Goal: Task Accomplishment & Management: Complete application form

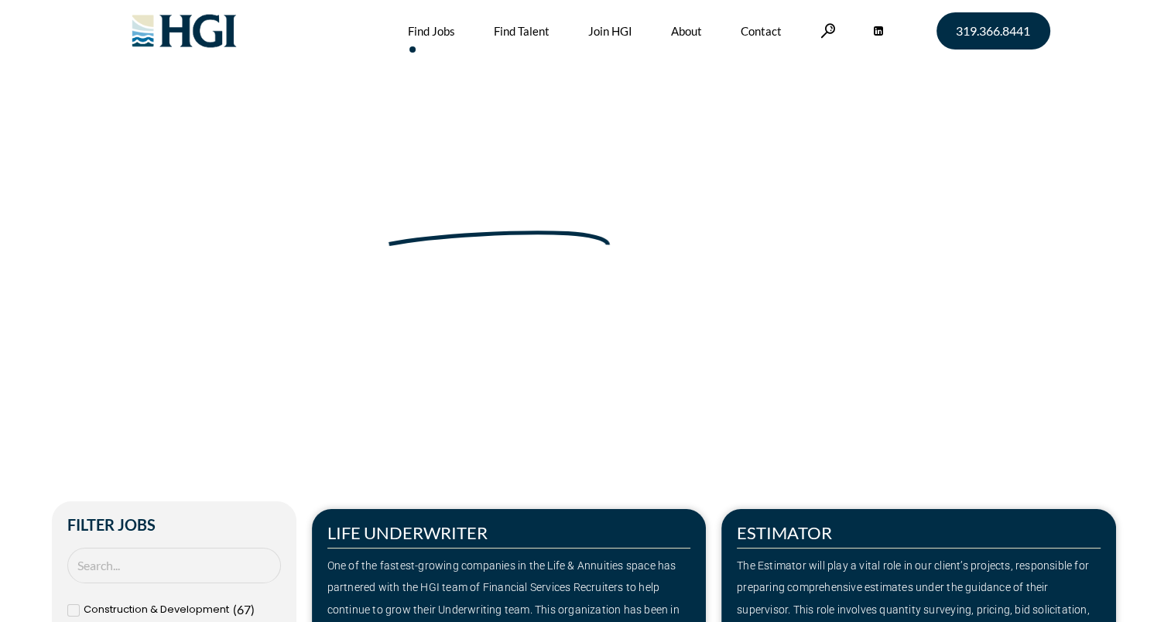
click at [80, 430] on section "Make Your Next Move Home » Jobs" at bounding box center [585, 274] width 1171 height 548
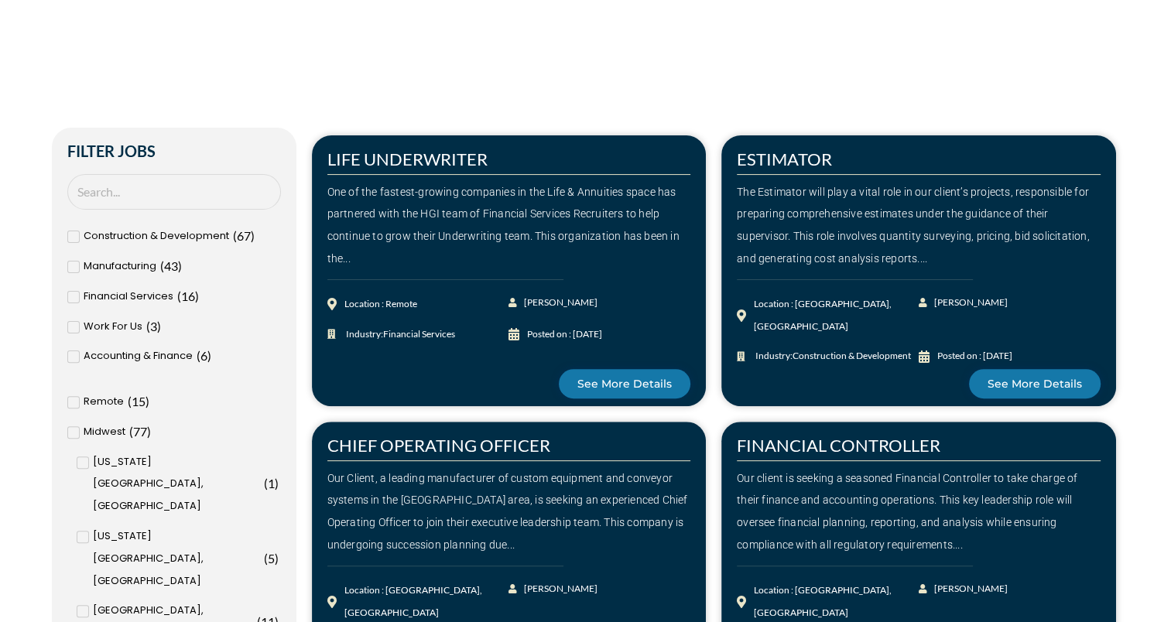
scroll to position [402, 0]
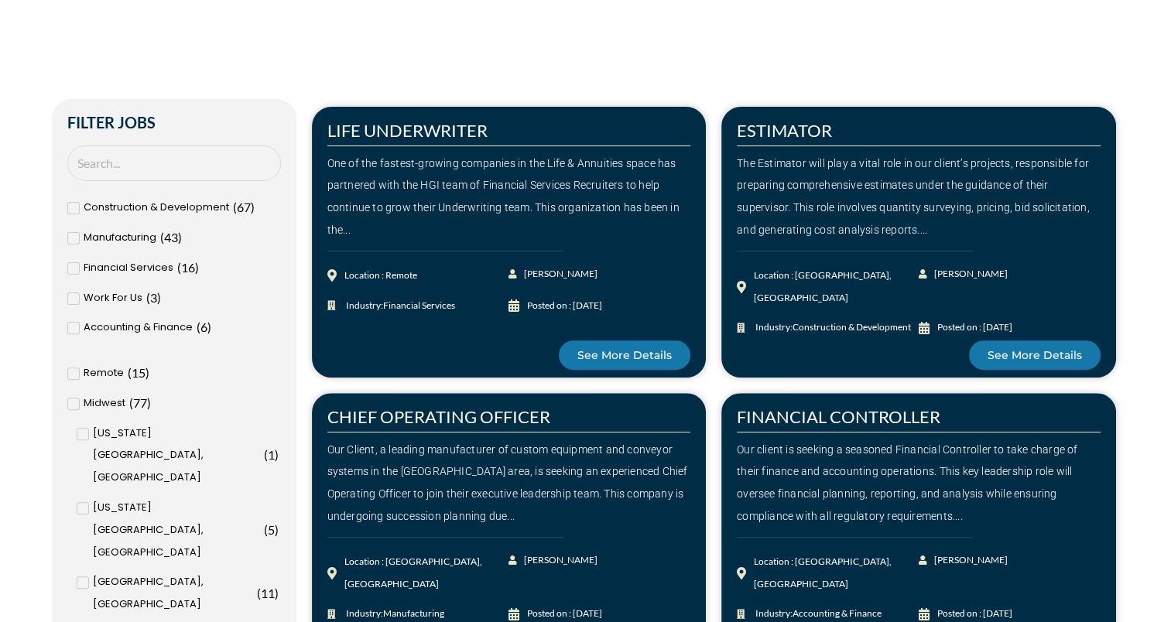
click at [72, 330] on icon at bounding box center [72, 329] width 5 height 4
click at [0, 0] on input "Accounting & Finance ( 6 )" at bounding box center [0, 0] width 0 height 0
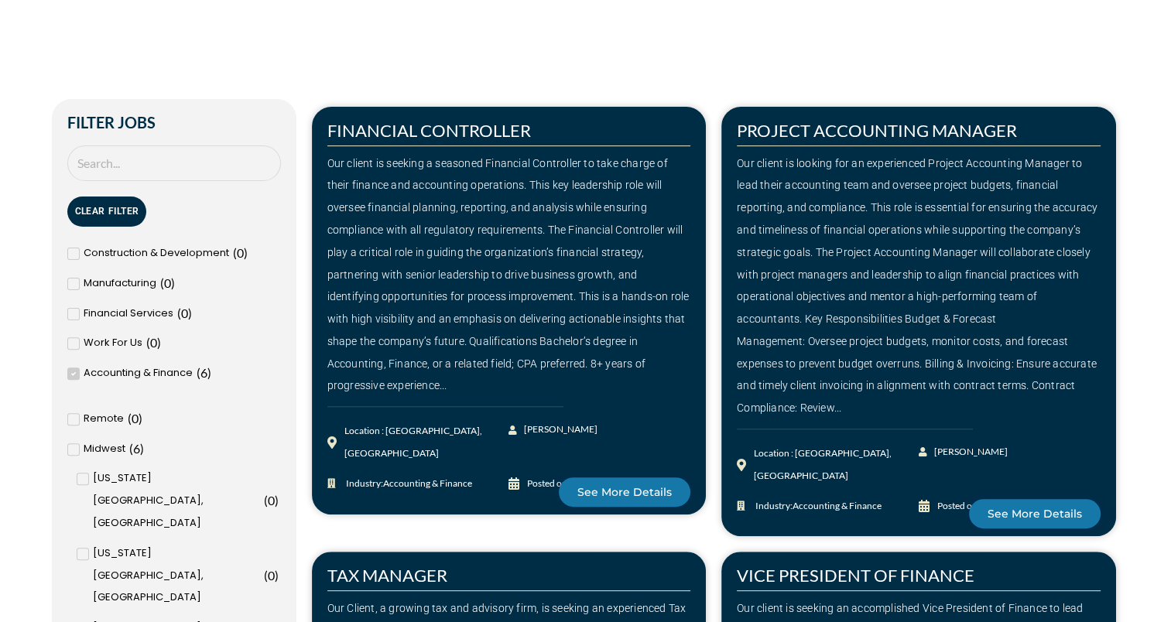
drag, startPoint x: 1141, startPoint y: 246, endPoint x: 1142, endPoint y: 180, distance: 66.6
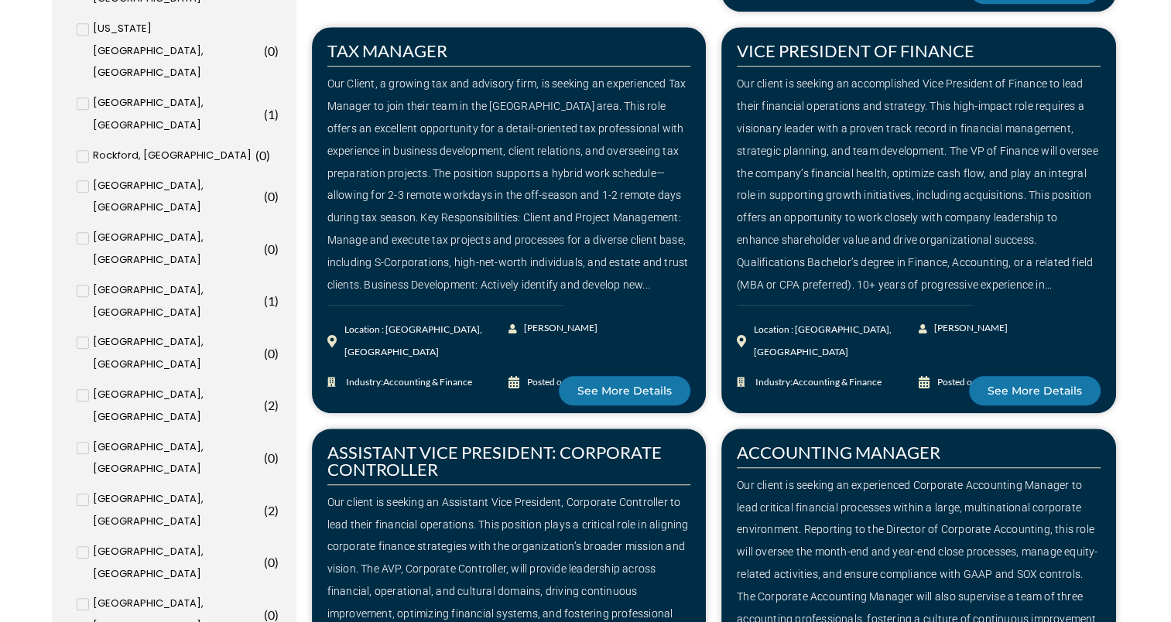
scroll to position [929, 0]
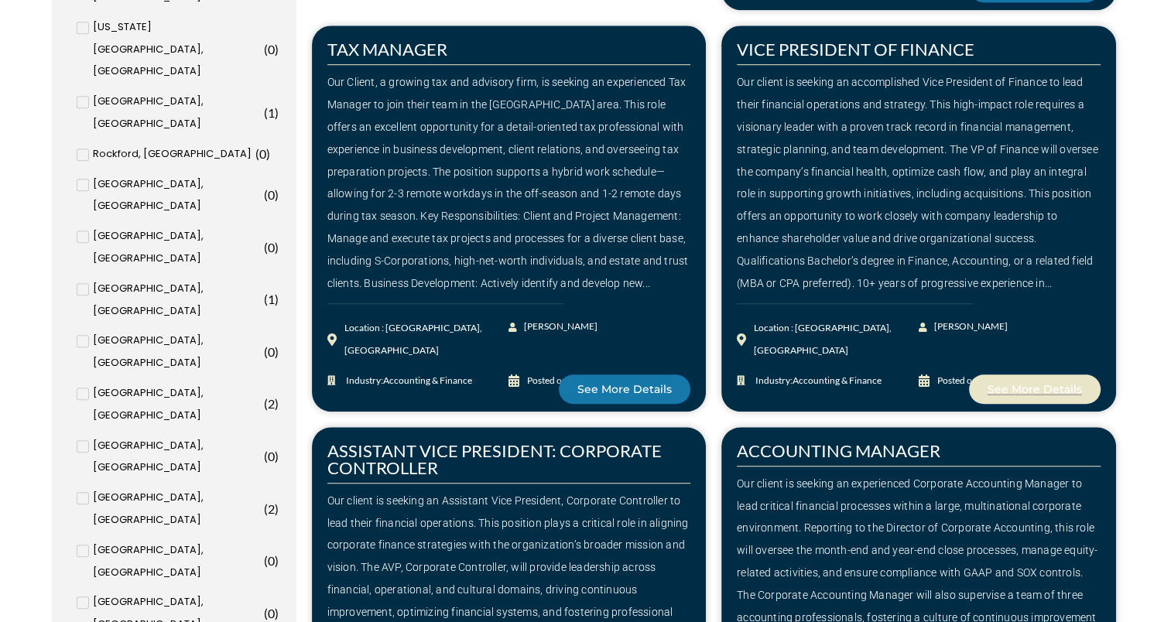
click at [1015, 384] on span "See More Details" at bounding box center [1035, 389] width 94 height 11
click at [871, 484] on div "Our client is seeking an experienced Corporate Accounting Manager to lead criti…" at bounding box center [919, 595] width 364 height 245
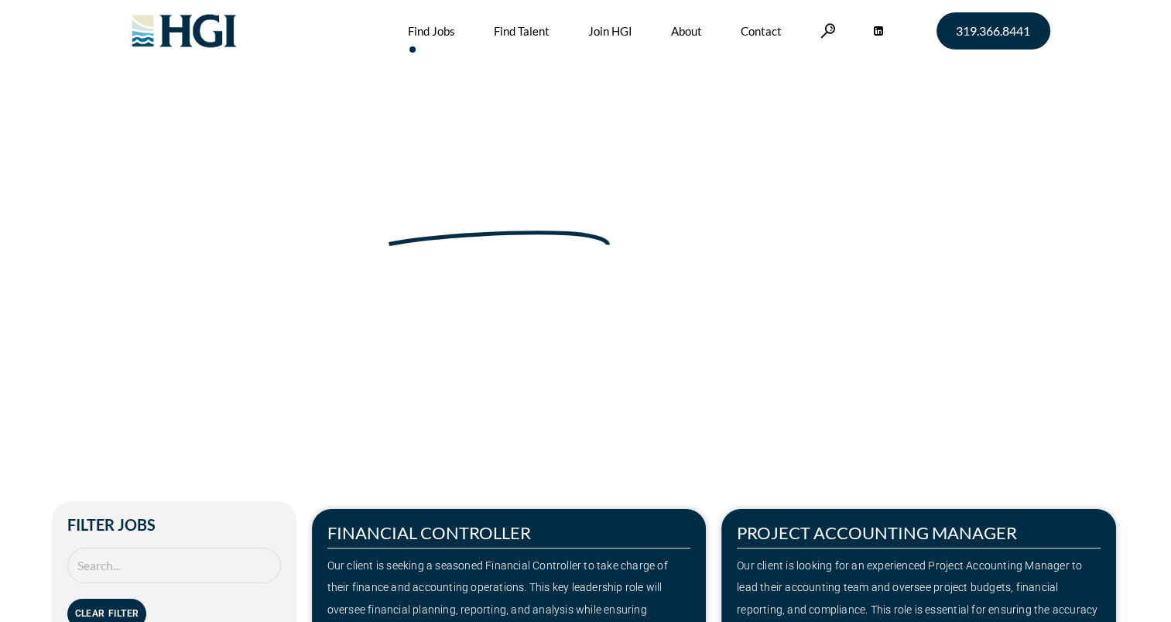
scroll to position [0, 0]
click at [433, 31] on link "Find Jobs" at bounding box center [431, 31] width 47 height 62
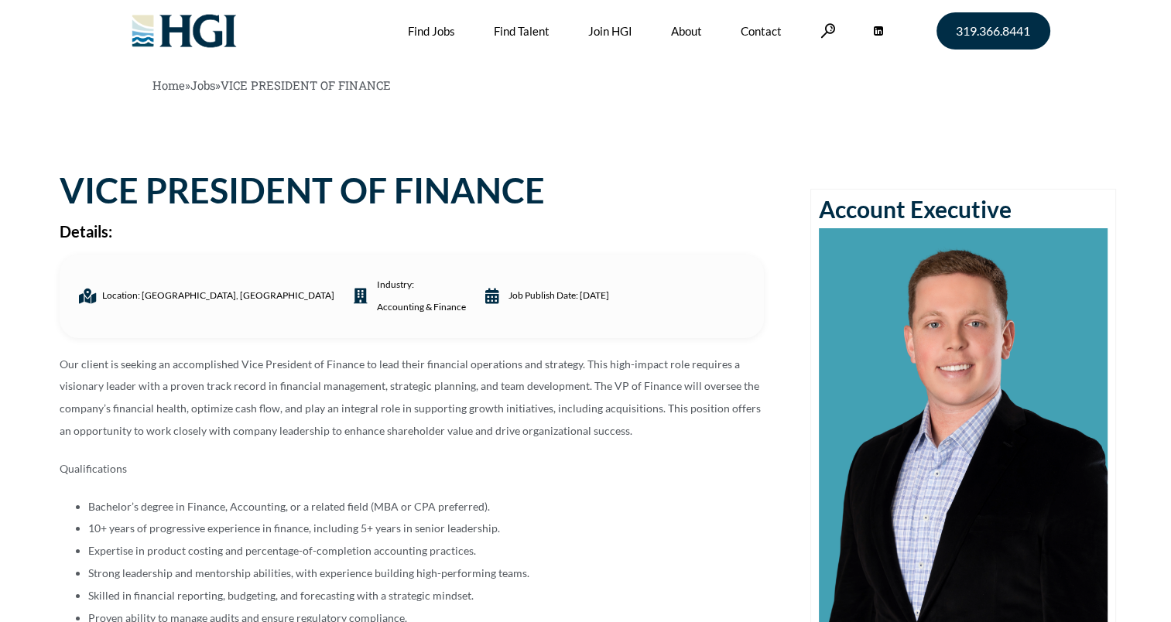
click at [512, 488] on div "Our client is seeking an accomplished Vice President of Finance to lead their f…" at bounding box center [412, 536] width 704 height 365
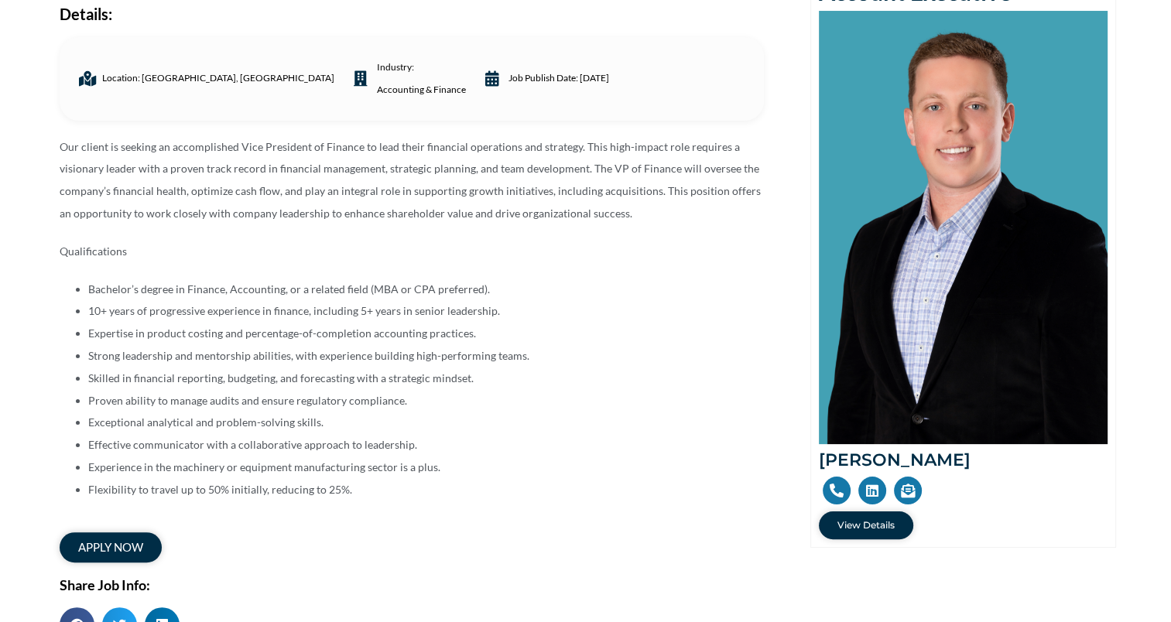
scroll to position [217, 0]
click at [116, 552] on span "apply now" at bounding box center [109, 548] width 71 height 13
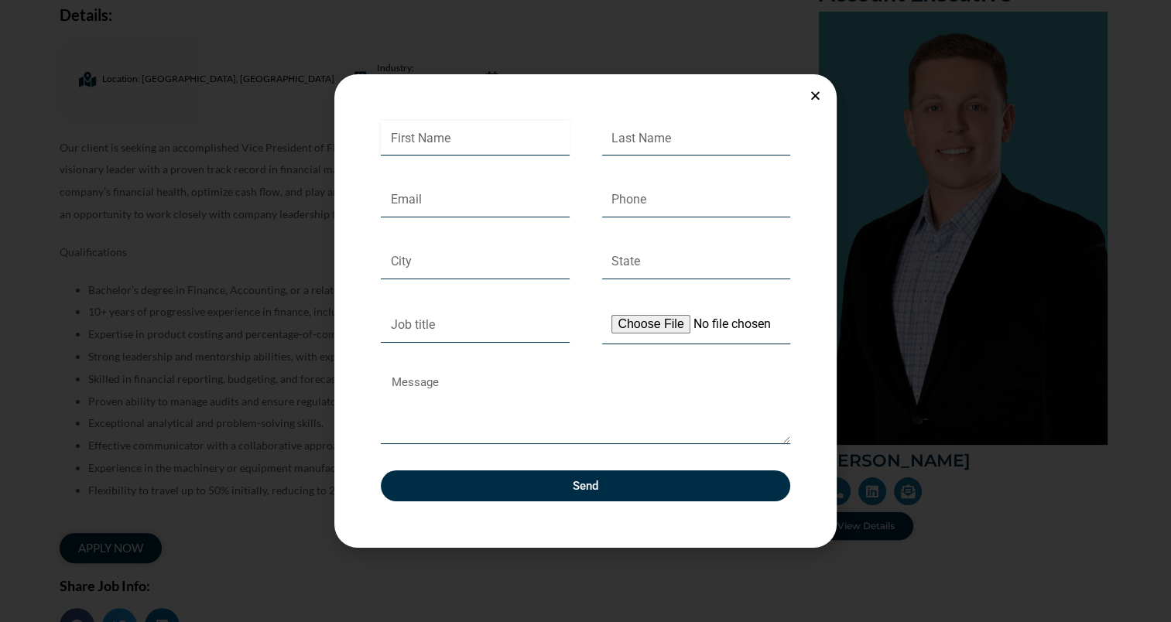
click at [440, 142] on input "First Name" at bounding box center [475, 139] width 189 height 36
type input "Kayla"
type input "Flanders"
type input "913 221 1335"
click at [421, 206] on input "Email" at bounding box center [475, 200] width 189 height 36
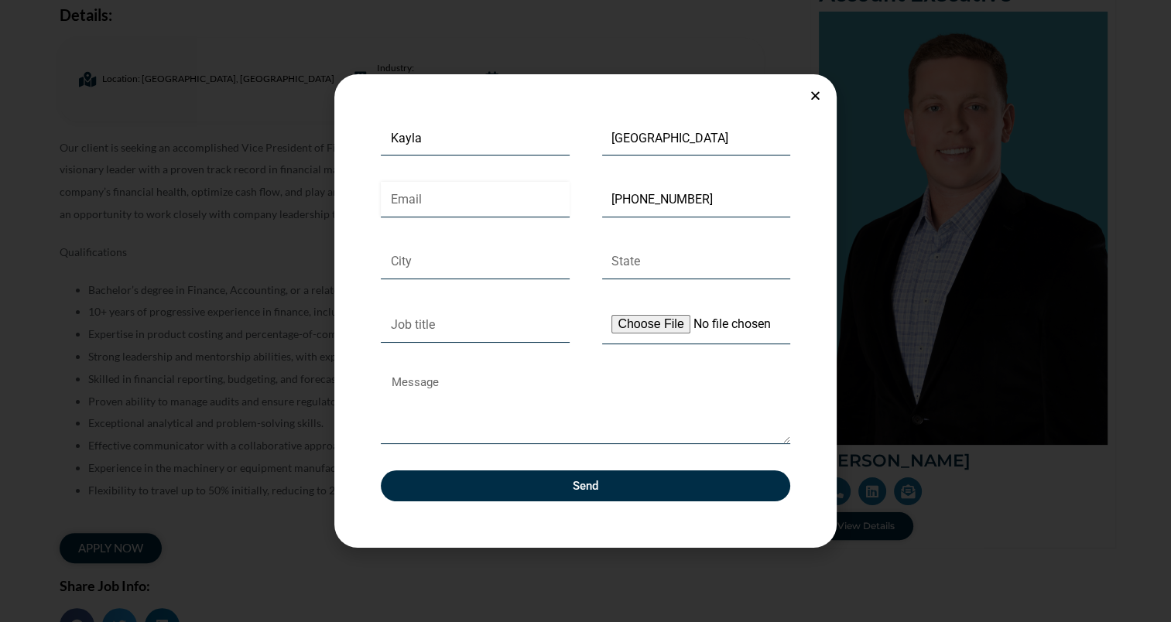
type input "kmflanders048@gmail.com"
type input "Pella"
type input "IA"
click at [421, 329] on input "Job title" at bounding box center [475, 325] width 189 height 36
type input "V"
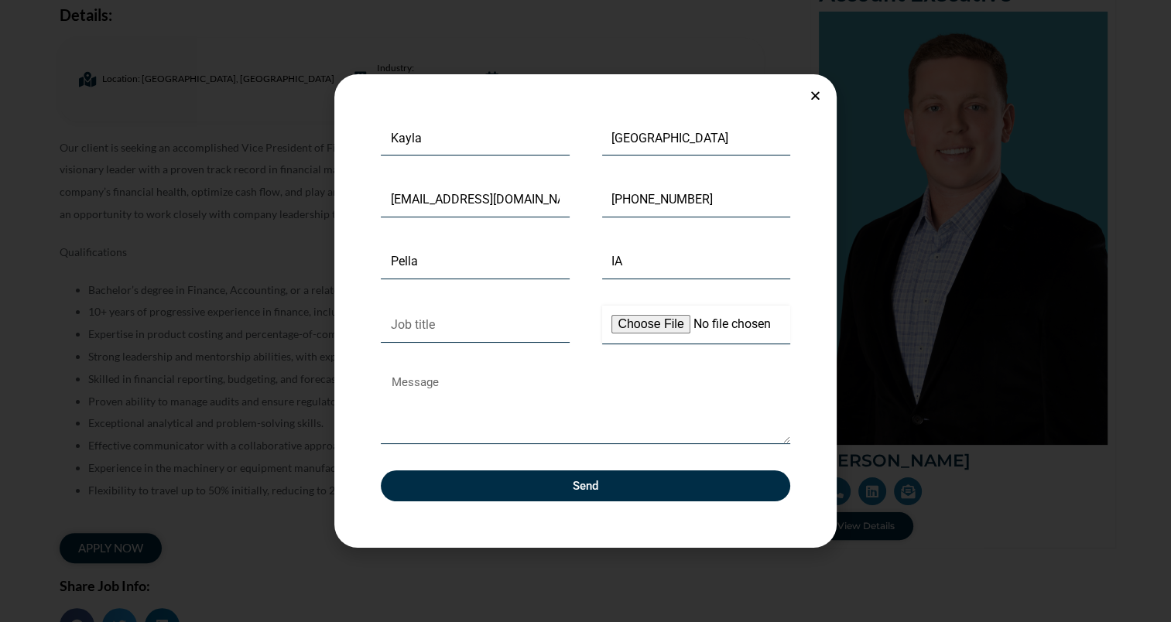
click at [638, 321] on input "Upload Your Resume" at bounding box center [696, 325] width 189 height 39
type input "C:\fakepath\Kayla Flanders Resume - 9.24.2025.docx"
click at [437, 411] on textarea "Message" at bounding box center [585, 408] width 409 height 74
drag, startPoint x: 679, startPoint y: 92, endPoint x: 675, endPoint y: 122, distance: 29.7
click at [675, 122] on div "First Name Kayla Last Name Flanders Email kmflanders048@gmail.com Phone 913 221…" at bounding box center [585, 311] width 502 height 474
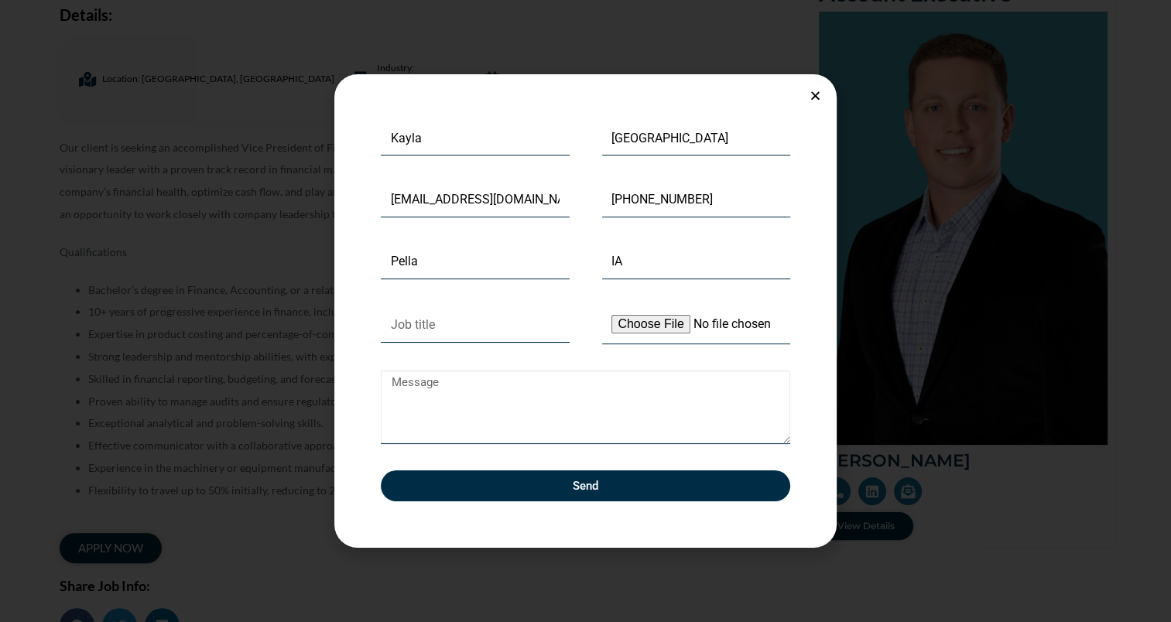
click at [442, 427] on textarea "Message" at bounding box center [585, 408] width 409 height 74
type textarea "Good afternoon,"
click at [820, 92] on icon "Close" at bounding box center [816, 96] width 12 height 12
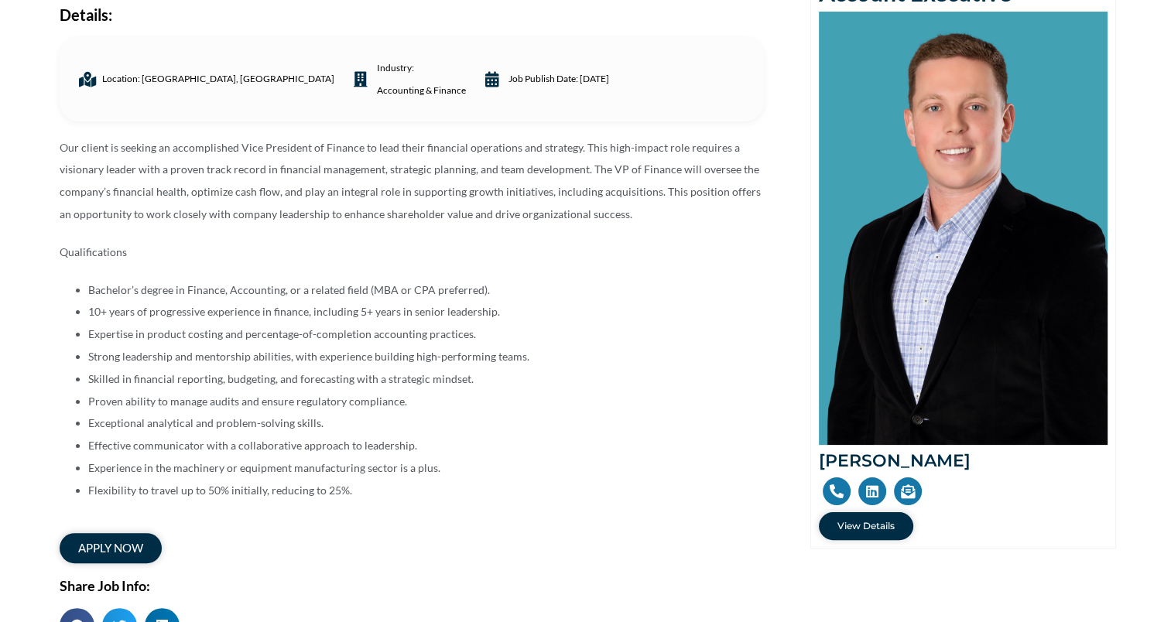
click at [231, 392] on li "Proven ability to manage audits and ensure regulatory compliance." at bounding box center [426, 402] width 676 height 22
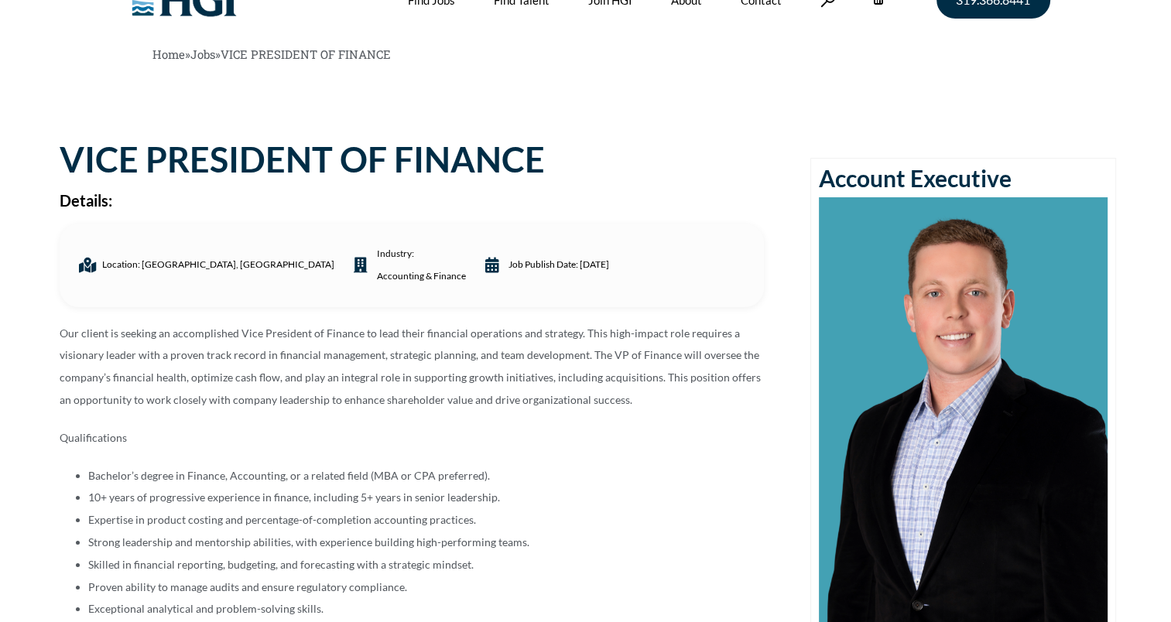
scroll to position [0, 0]
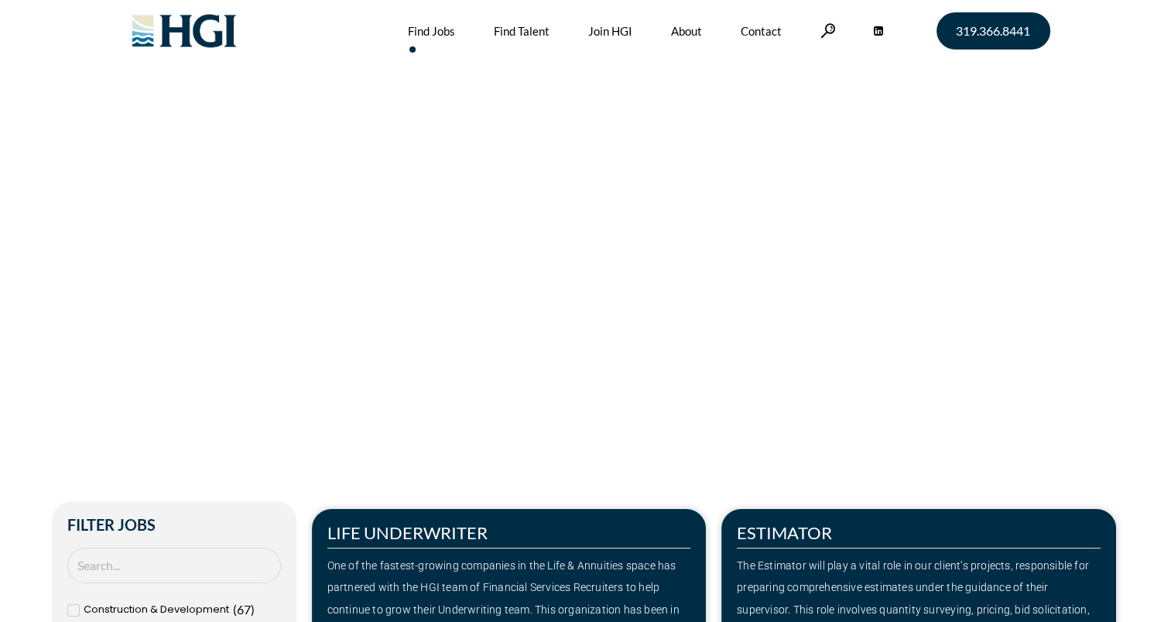
click at [70, 187] on section "Make Your Next Move Home » Jobs" at bounding box center [585, 274] width 1171 height 548
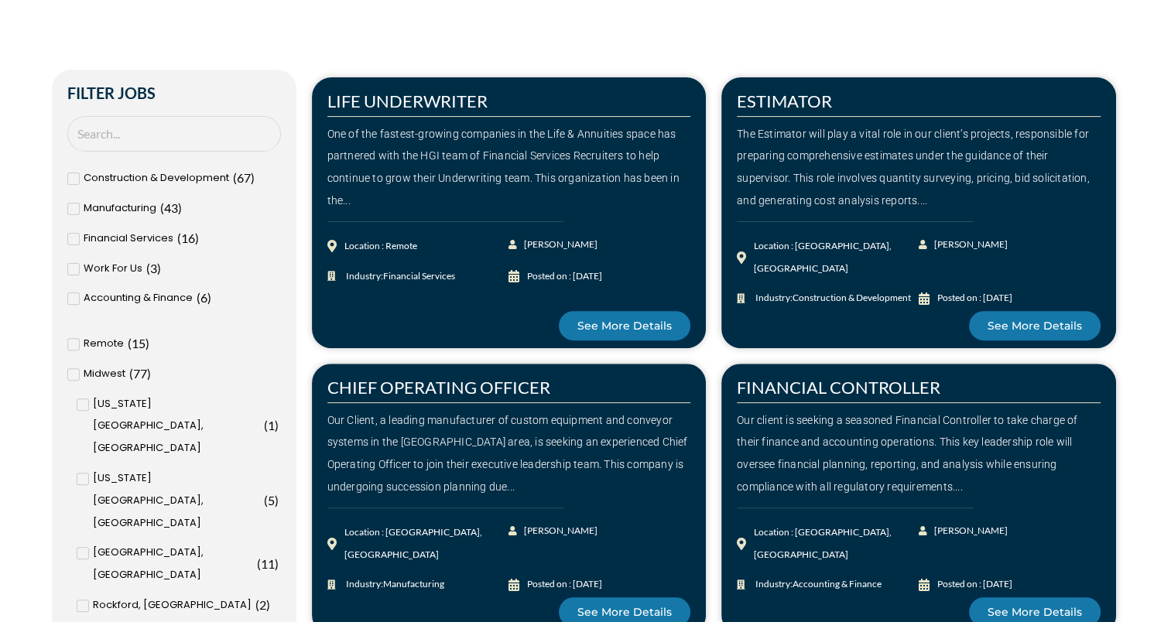
scroll to position [433, 0]
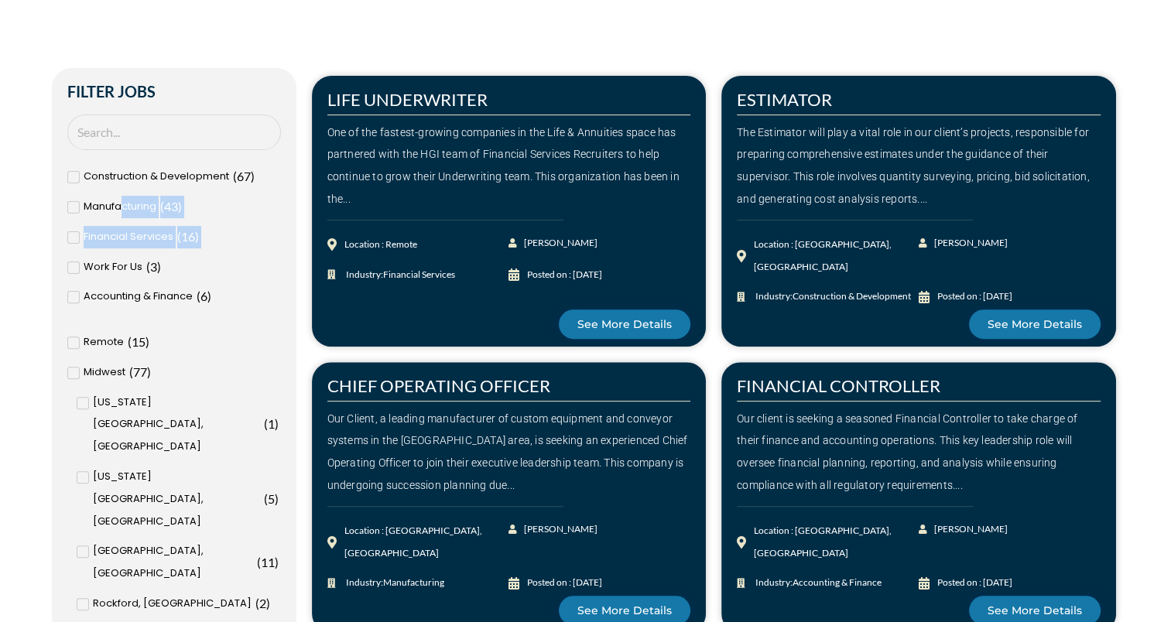
drag, startPoint x: 120, startPoint y: 211, endPoint x: 43, endPoint y: 248, distance: 85.2
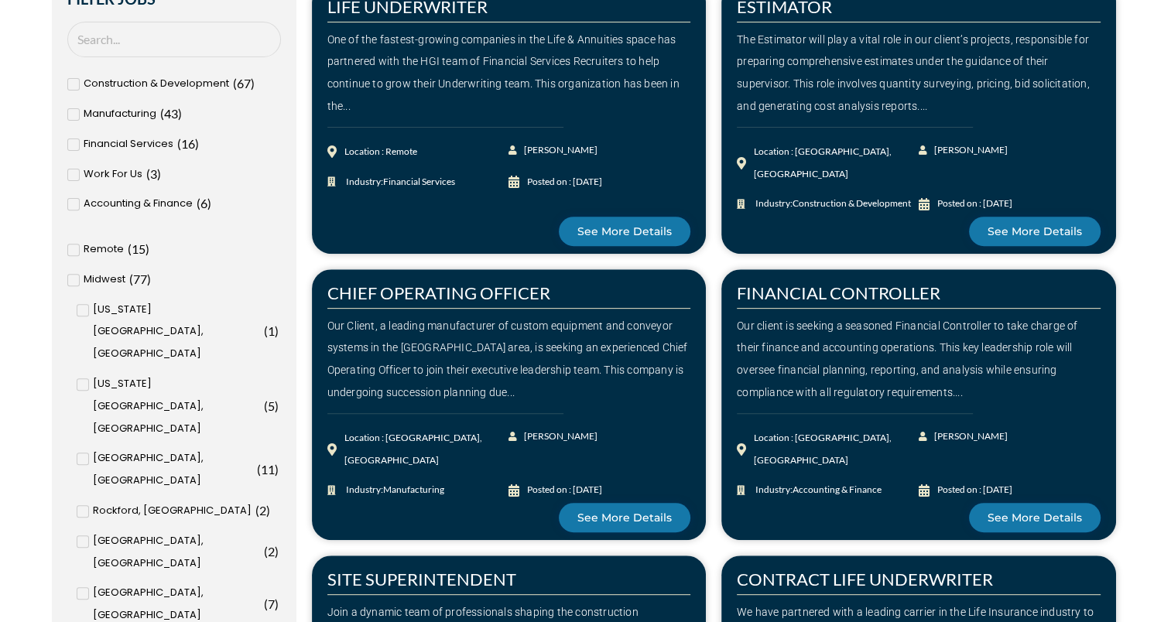
scroll to position [557, 0]
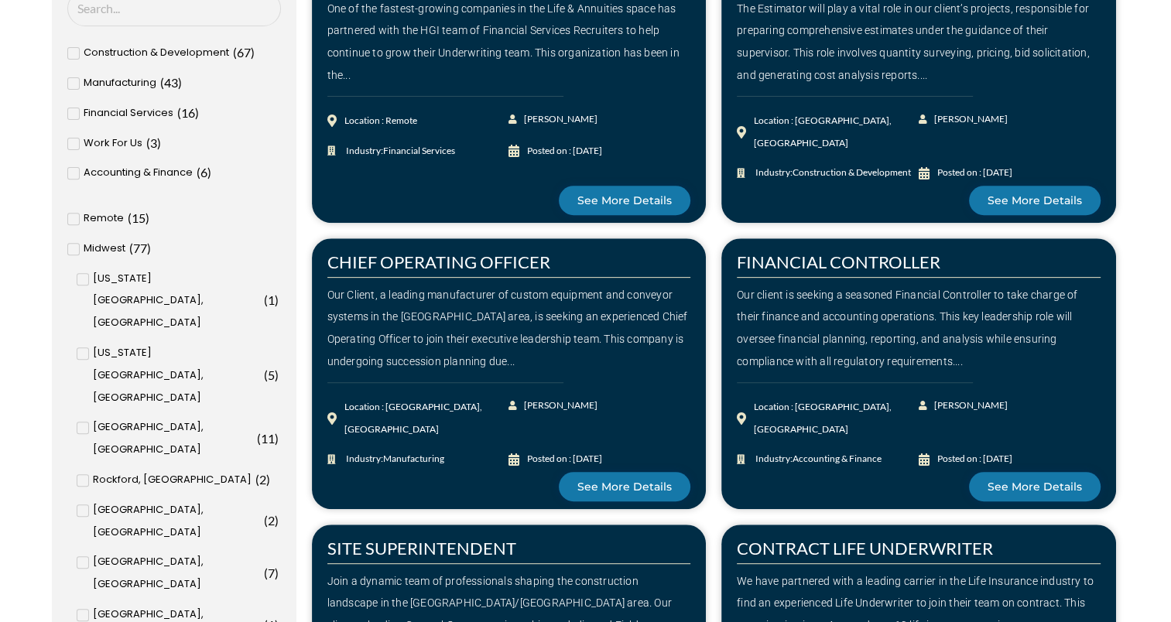
click at [0, 0] on input "[GEOGRAPHIC_DATA], [GEOGRAPHIC_DATA] ( 8 )" at bounding box center [0, 0] width 0 height 0
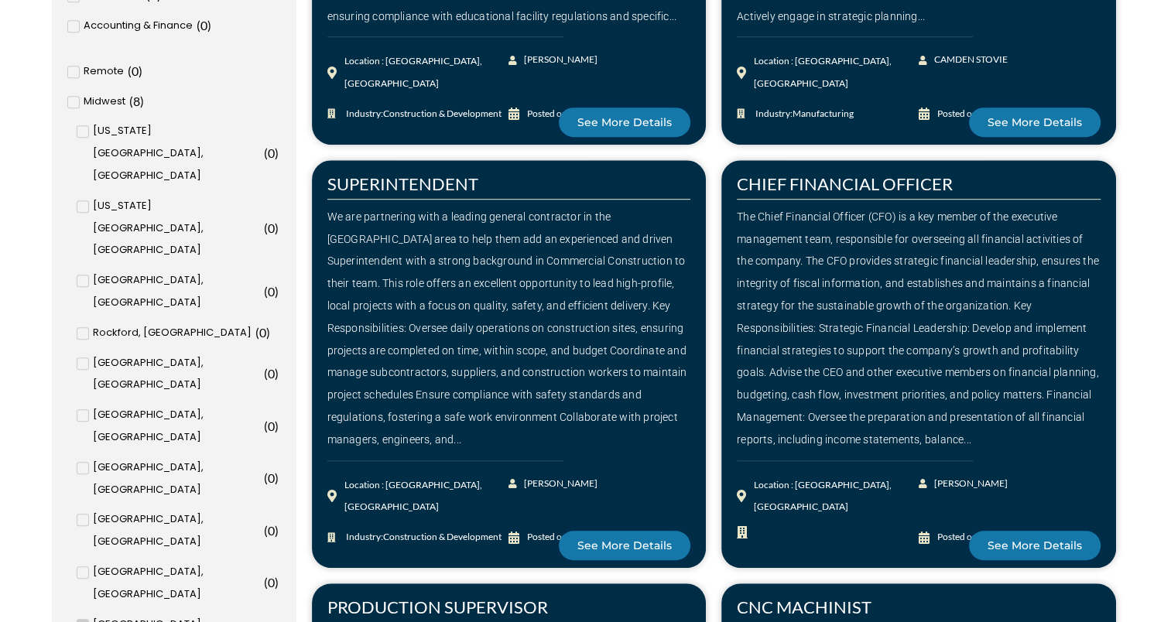
scroll to position [762, 0]
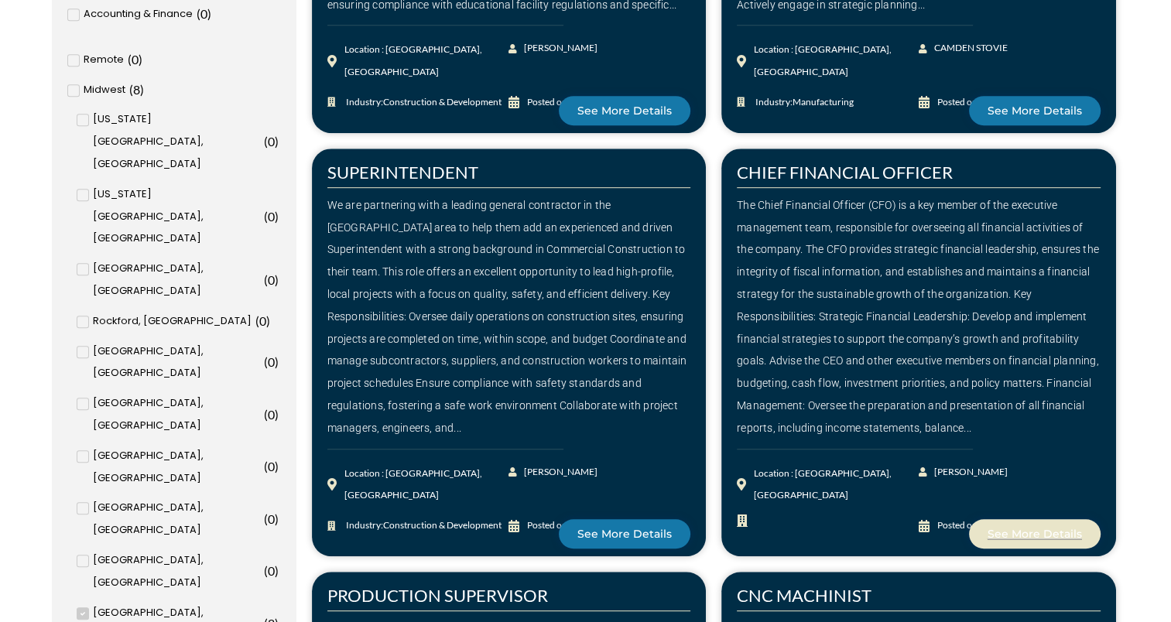
click at [1037, 529] on span "See More Details" at bounding box center [1035, 534] width 94 height 11
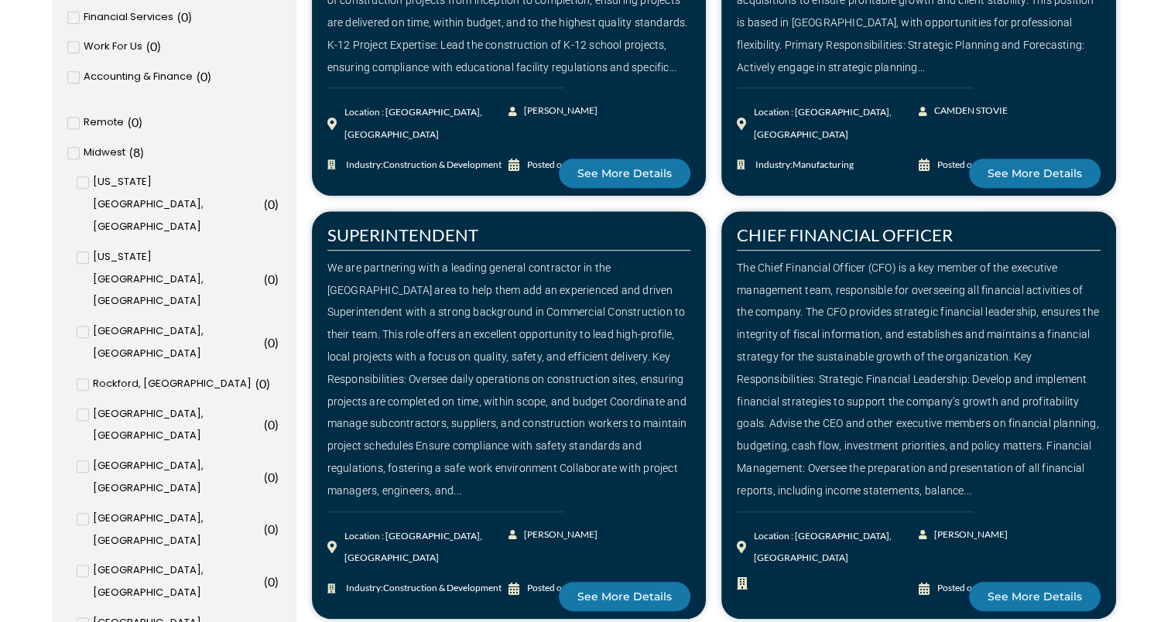
scroll to position [700, 0]
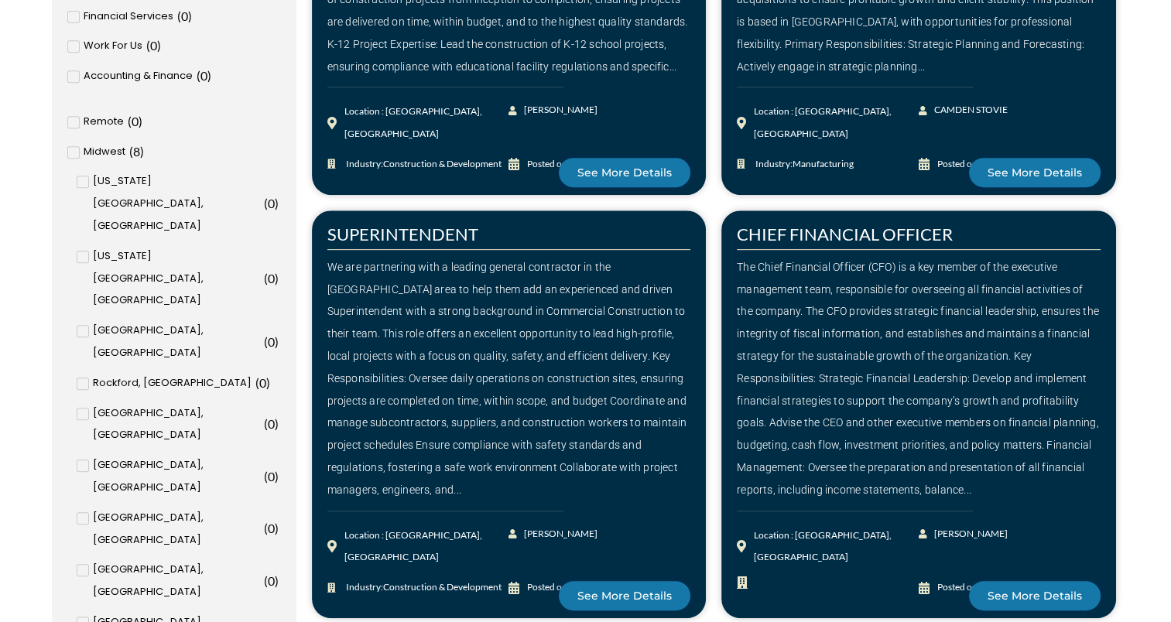
click at [0, 0] on input "[GEOGRAPHIC_DATA], [GEOGRAPHIC_DATA] ( 8 )" at bounding box center [0, 0] width 0 height 0
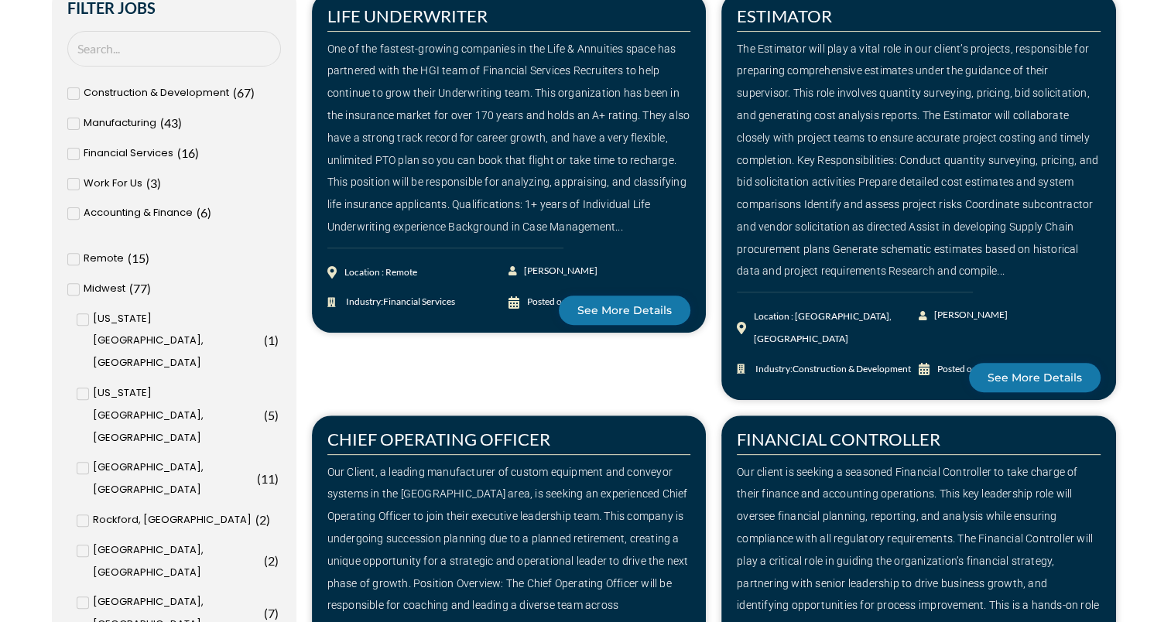
scroll to position [592, 0]
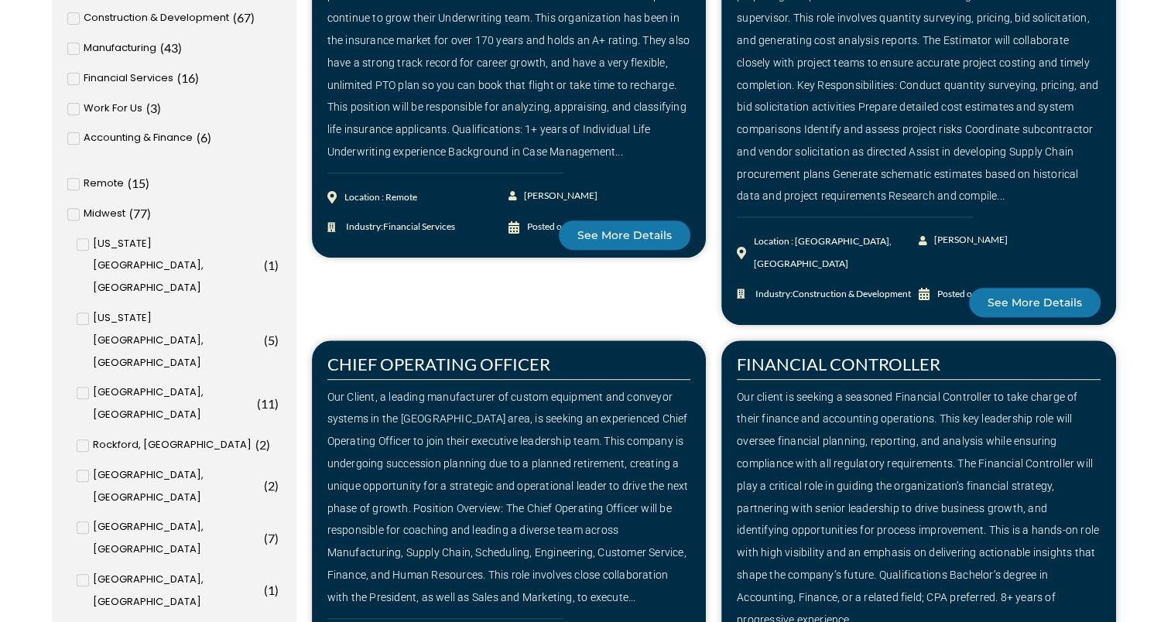
click at [72, 140] on icon at bounding box center [72, 138] width 5 height 9
click at [0, 0] on input "Accounting & Finance ( 6 )" at bounding box center [0, 0] width 0 height 0
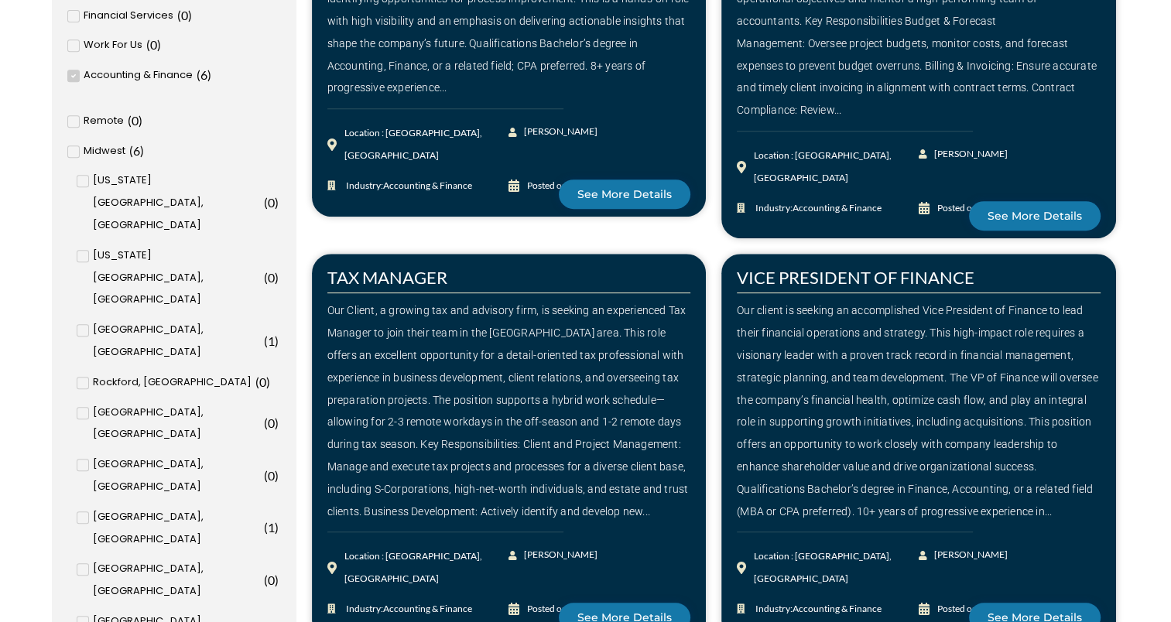
scroll to position [700, 0]
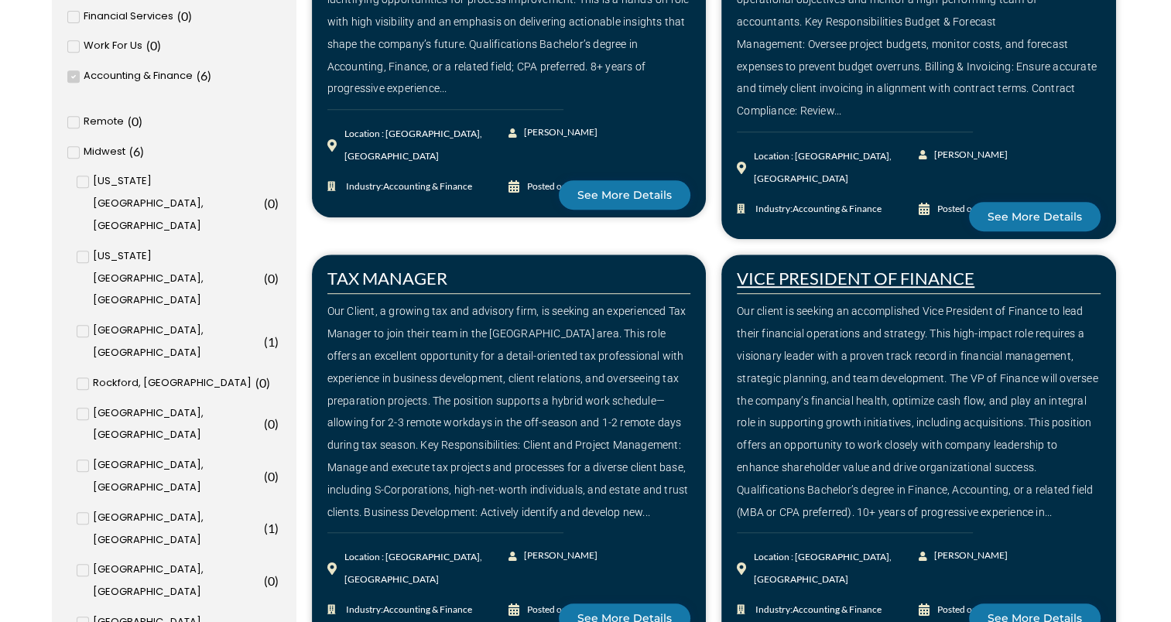
click at [889, 268] on link "VICE PRESIDENT OF FINANCE" at bounding box center [856, 278] width 238 height 21
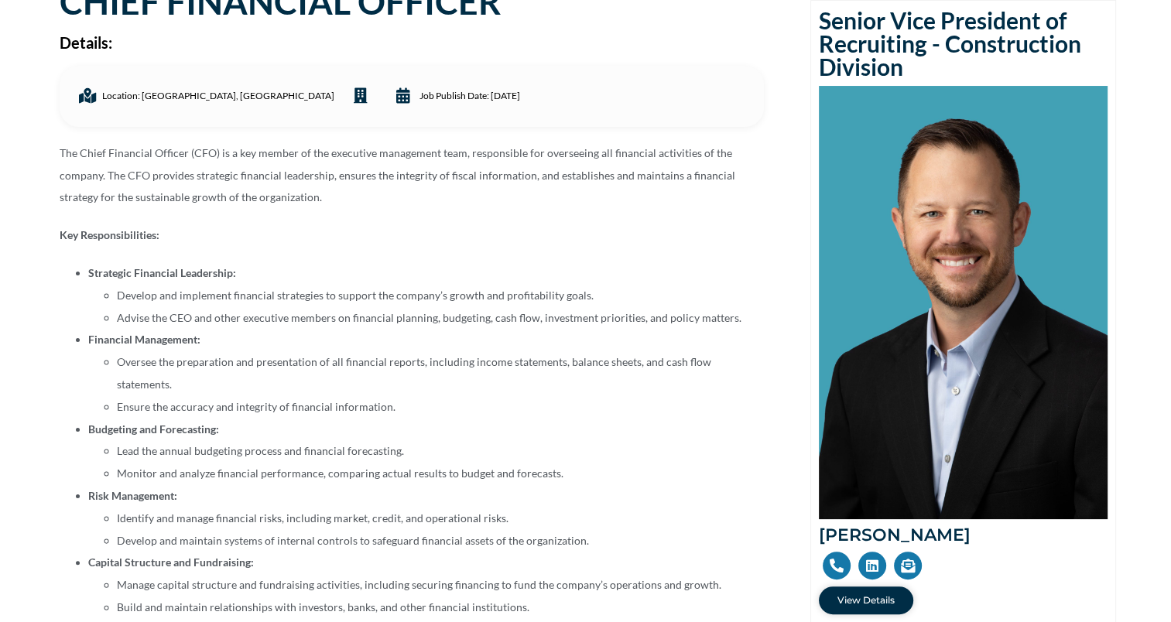
scroll to position [186, 0]
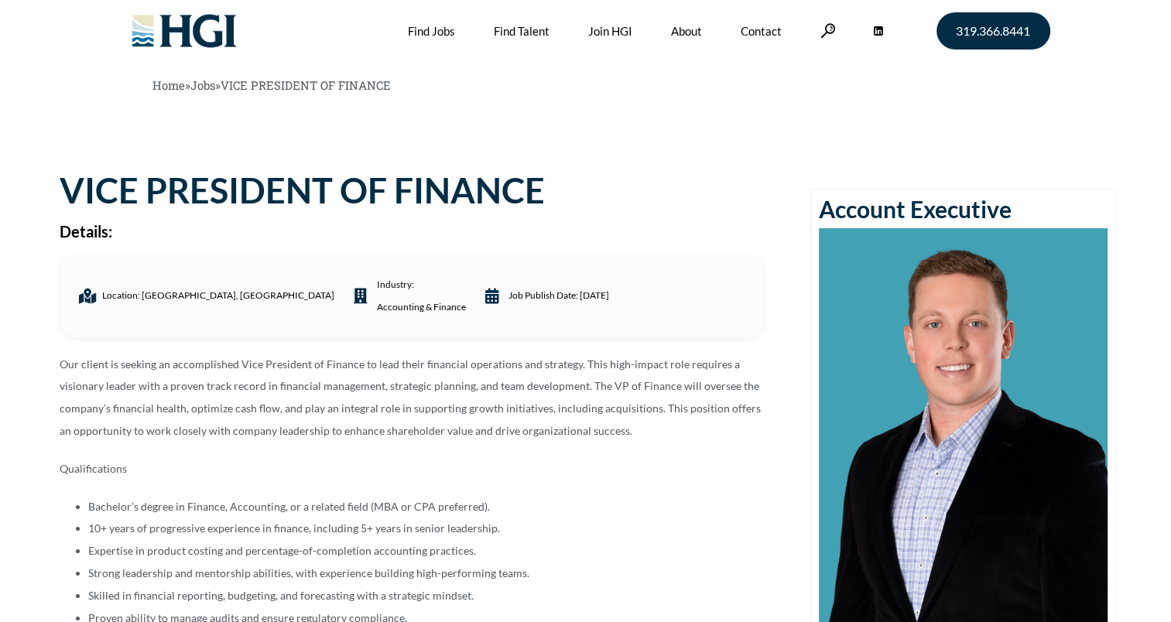
click at [341, 424] on p "Our client is seeking an accomplished Vice President of Finance to lead their f…" at bounding box center [412, 398] width 704 height 89
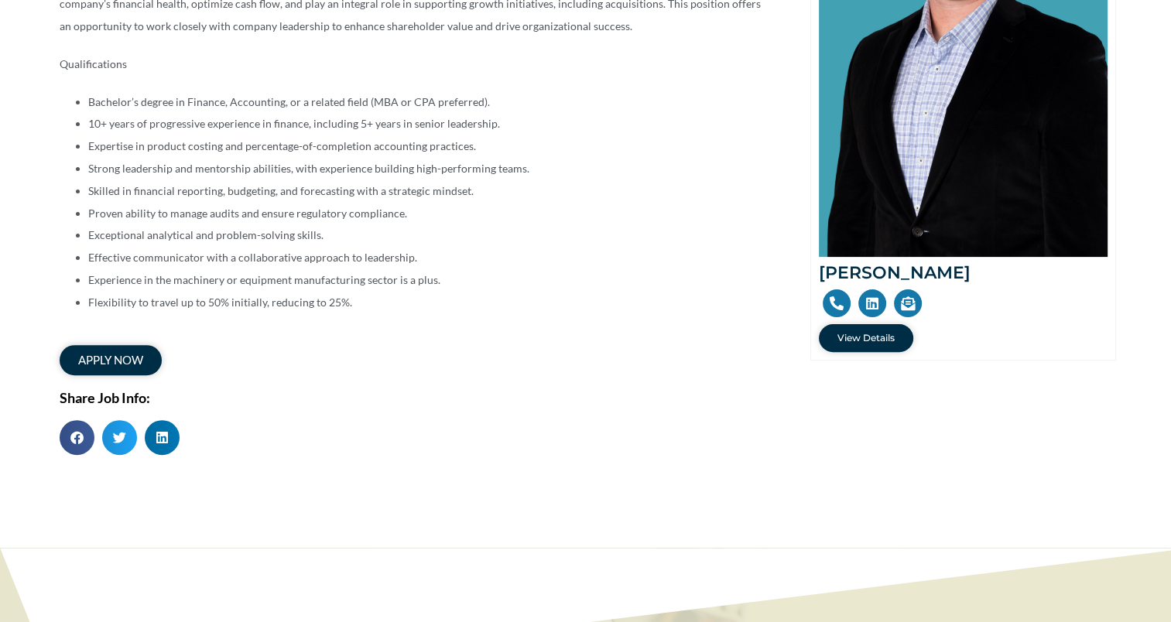
scroll to position [433, 0]
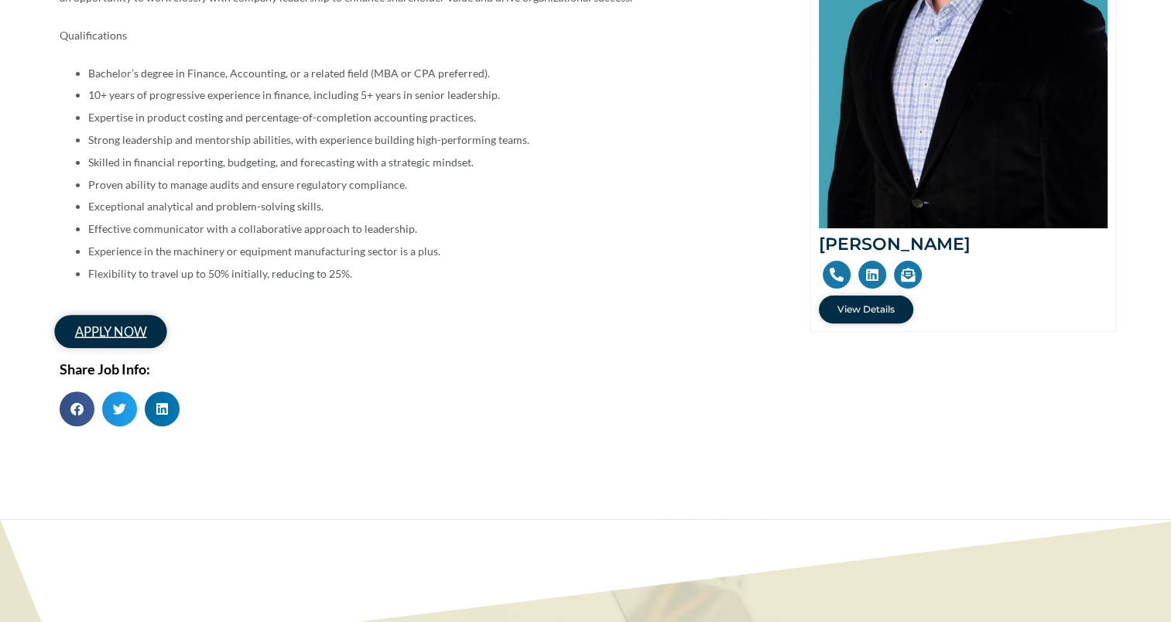
click at [128, 325] on span "apply now" at bounding box center [109, 331] width 71 height 13
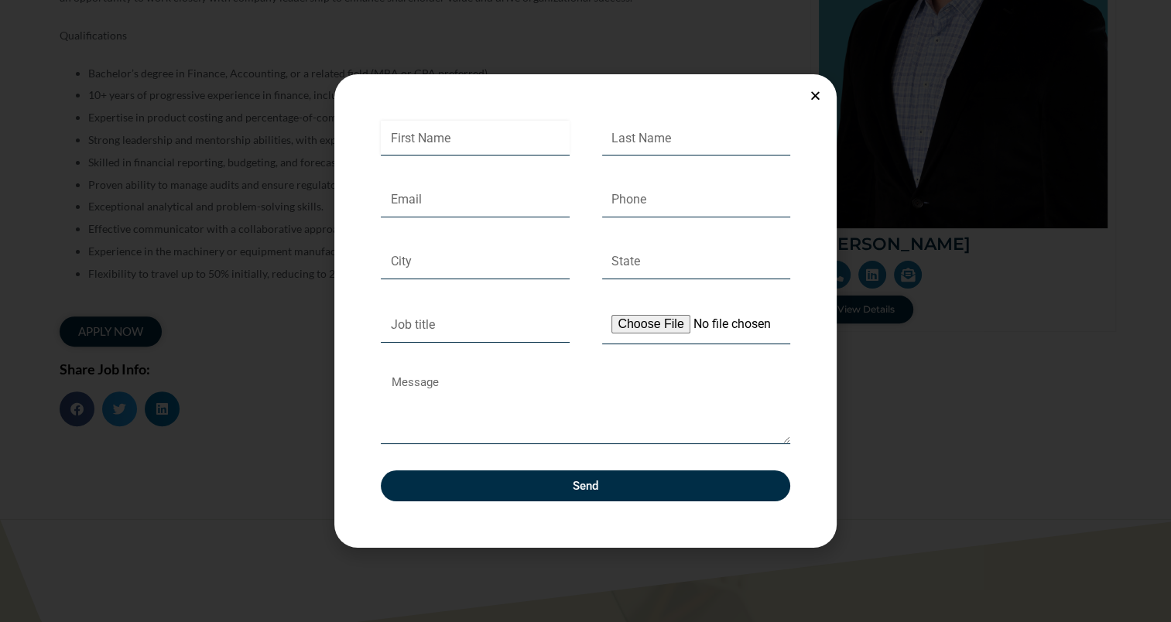
click at [448, 135] on input "First Name" at bounding box center [475, 139] width 189 height 36
type input "Kayla"
type input "[GEOGRAPHIC_DATA]"
type input "[EMAIL_ADDRESS][DOMAIN_NAME]"
type input "[PHONE_NUMBER]"
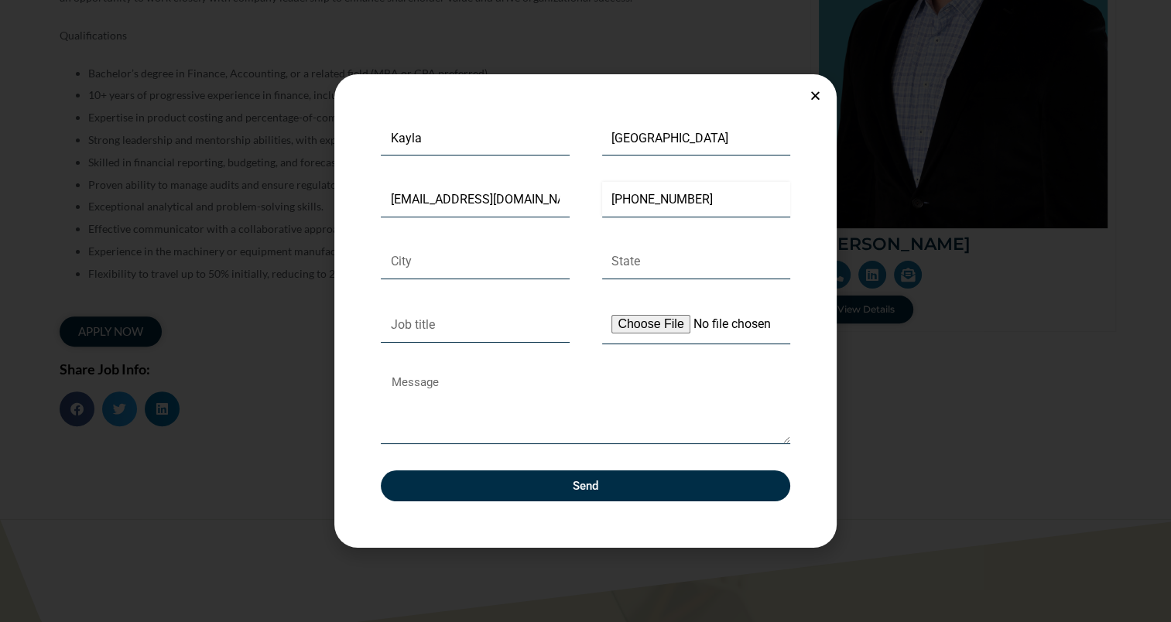
type input "Pella"
type input "IA"
click at [644, 328] on input "Upload Your Resume" at bounding box center [696, 325] width 189 height 39
type input "C:\fakepath\[PERSON_NAME] Resume - [DATE].docx"
click at [471, 395] on textarea "Message" at bounding box center [585, 408] width 409 height 74
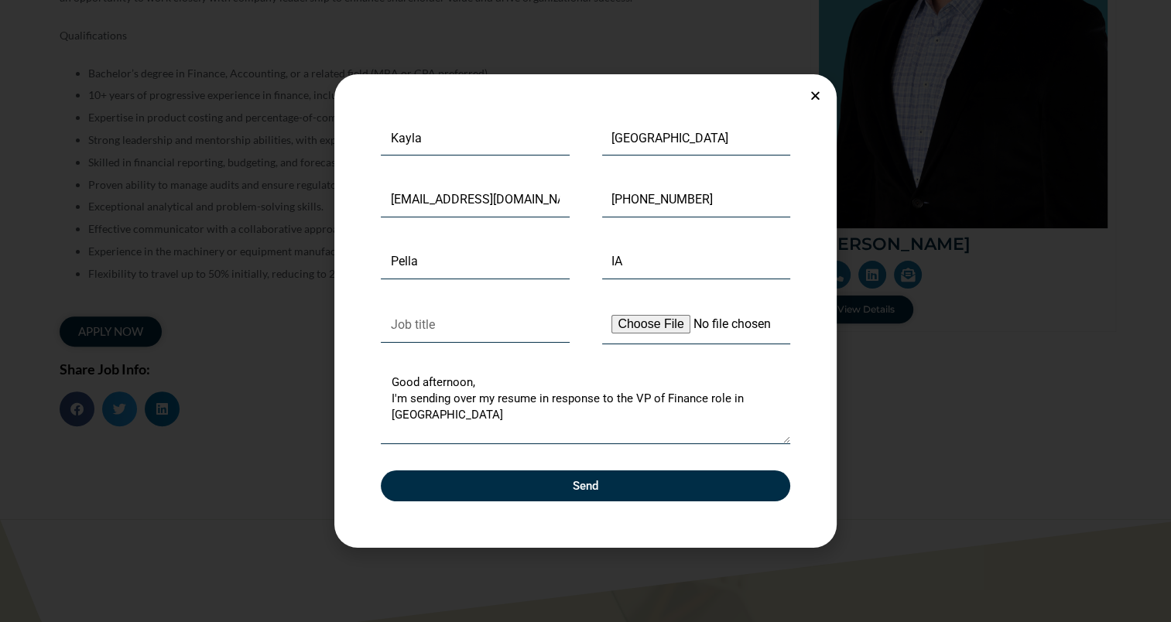
drag, startPoint x: 440, startPoint y: 81, endPoint x: 457, endPoint y: 87, distance: 17.1
click at [457, 87] on div "First Name [PERSON_NAME] Last Name [GEOGRAPHIC_DATA] Email [EMAIL_ADDRESS][DOMA…" at bounding box center [585, 311] width 502 height 474
click at [463, 409] on textarea "Good afternoon, I'm sending over my resume in response to the VP of Finance rol…" at bounding box center [585, 408] width 409 height 74
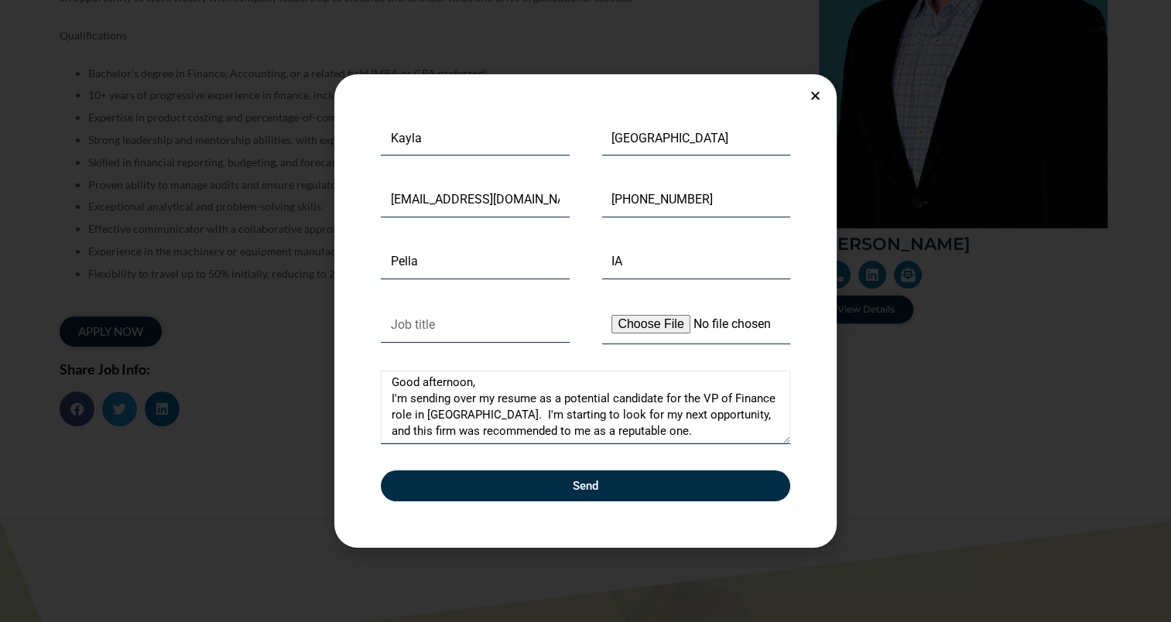
click at [656, 433] on textarea "Good afternoon, I'm sending over my resume as a potential candidate for the VP …" at bounding box center [585, 408] width 409 height 74
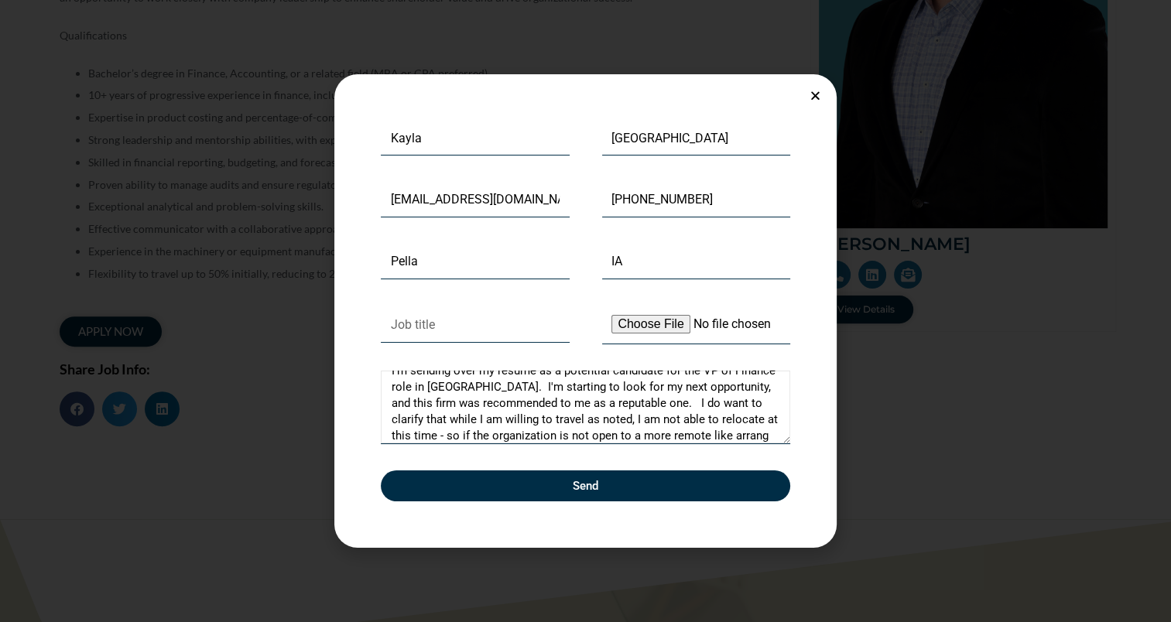
scroll to position [43, 0]
click at [631, 406] on textarea "Good afternoon, I'm sending over my resume as a potential candidate for the VP …" at bounding box center [585, 408] width 409 height 74
drag, startPoint x: 709, startPoint y: 400, endPoint x: 758, endPoint y: 401, distance: 49.5
click at [758, 401] on textarea "Good afternoon, I'm sending over my resume as a potential candidate for the VP …" at bounding box center [585, 408] width 409 height 74
click at [717, 423] on textarea "Good afternoon, I'm sending over my resume as a potential candidate for the VP …" at bounding box center [585, 408] width 409 height 74
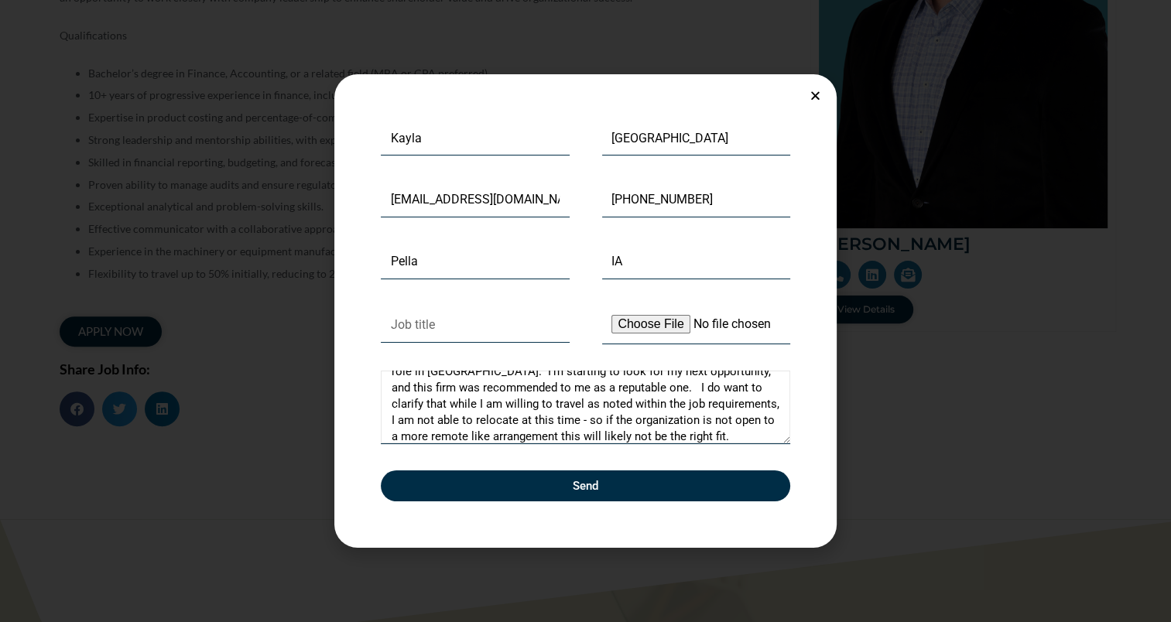
click at [676, 418] on textarea "Good afternoon, I'm sending over my resume as a potential candidate for the VP …" at bounding box center [585, 408] width 409 height 74
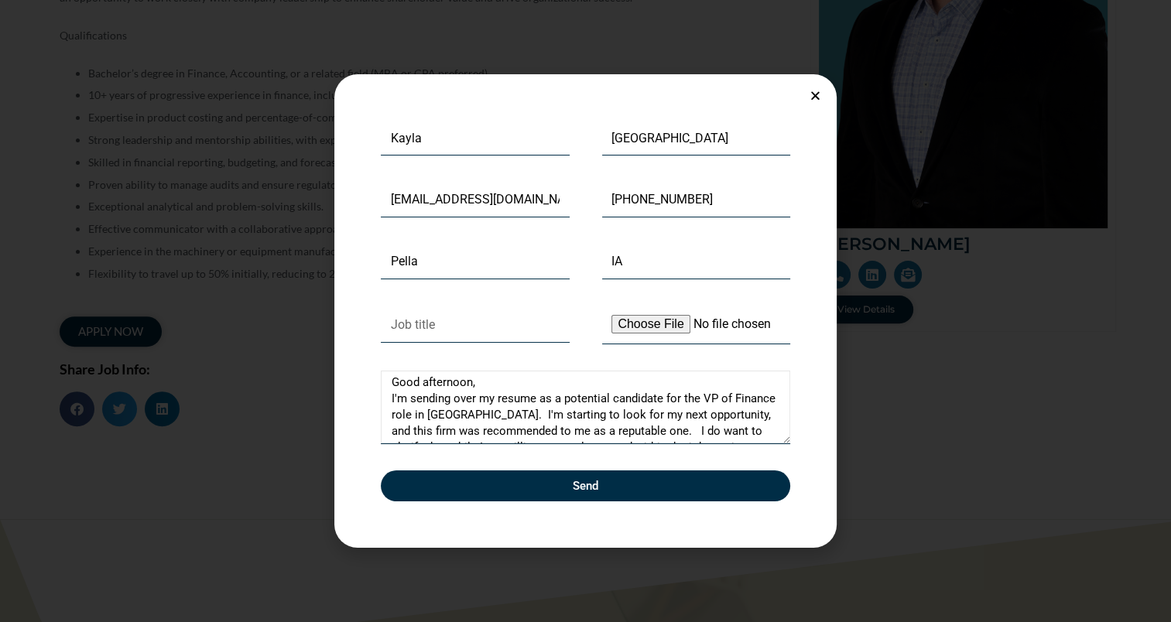
click at [532, 417] on textarea "Good afternoon, I'm sending over my resume as a potential candidate for the VP …" at bounding box center [585, 408] width 409 height 74
click at [670, 426] on textarea "Good afternoon, I'm sending over my resume as a potential candidate for the VP …" at bounding box center [585, 408] width 409 height 74
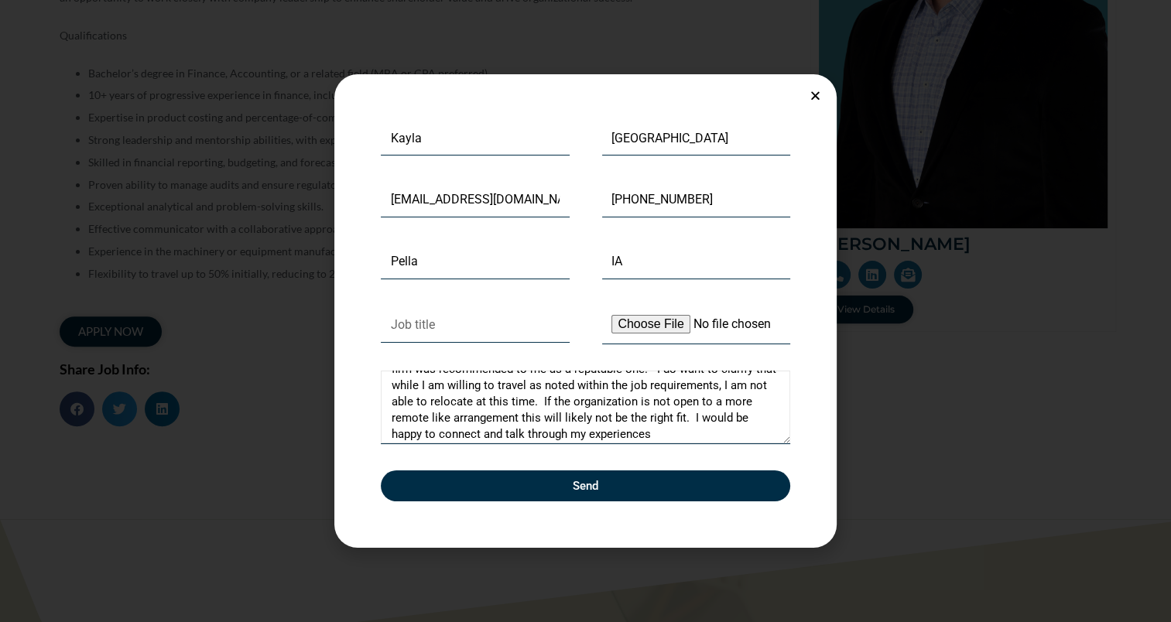
scroll to position [65, 0]
click at [756, 432] on textarea "Good afternoon, I'm sending over my resume as a potential candidate for the VP …" at bounding box center [585, 408] width 409 height 74
click at [746, 427] on textarea "Good afternoon, I'm sending over my resume as a potential candidate for the VP …" at bounding box center [585, 408] width 409 height 74
click at [758, 431] on textarea "Good afternoon, I'm sending over my resume as a potential candidate for the VP …" at bounding box center [585, 408] width 409 height 74
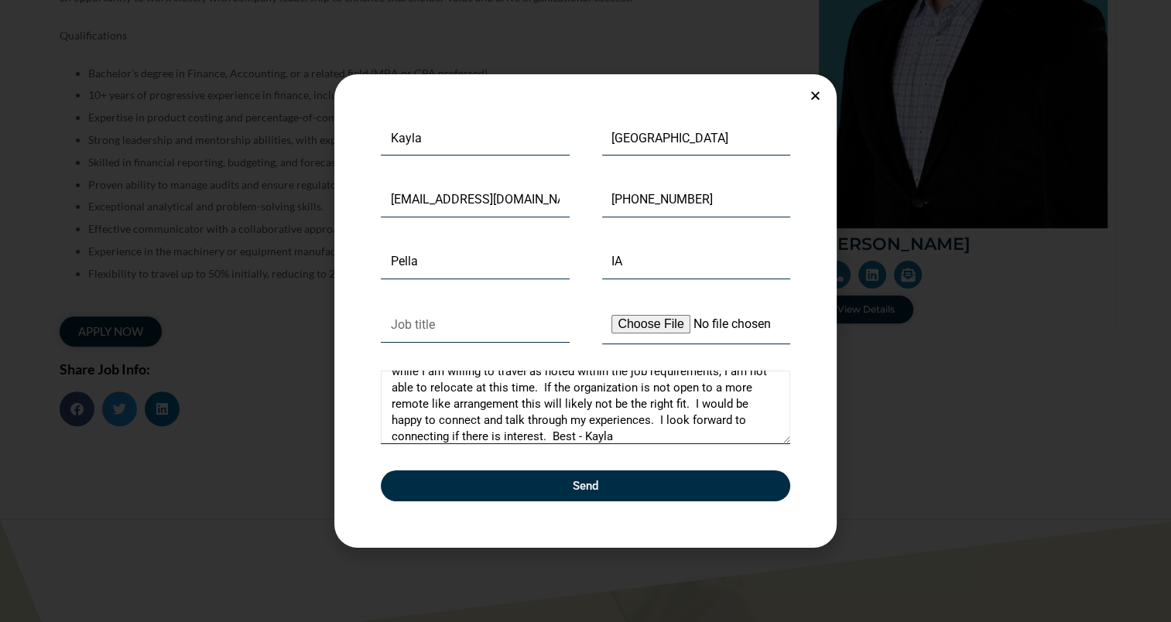
type textarea "Good afternoon, I'm sending over my resume as a potential candidate for the VP …"
click at [560, 481] on span "Send" at bounding box center [585, 487] width 372 height 12
click at [471, 327] on input "Job title" at bounding box center [475, 325] width 189 height 36
type input "VP of Finance"
click at [498, 479] on button "Send" at bounding box center [585, 486] width 409 height 31
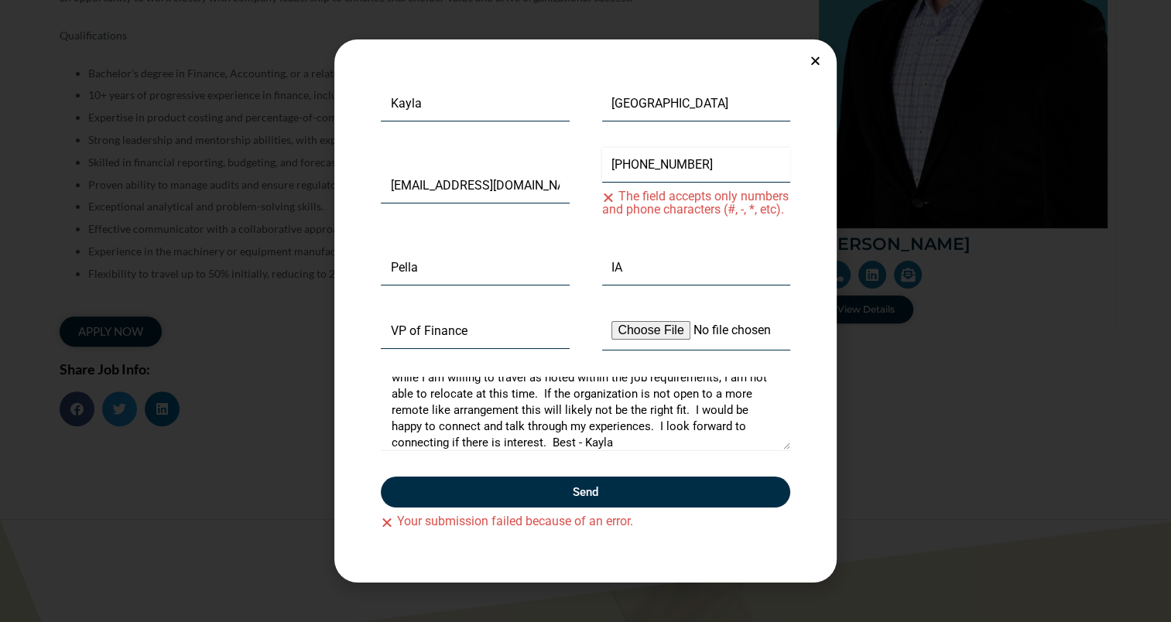
drag, startPoint x: 694, startPoint y: 164, endPoint x: 591, endPoint y: 160, distance: 103.0
click at [591, 160] on div "Phone [PHONE_NUMBER] The field accepts only numbers and phone characters (#, -,…" at bounding box center [696, 186] width 221 height 76
type input "9132211335"
click at [532, 492] on span "Send" at bounding box center [585, 493] width 372 height 12
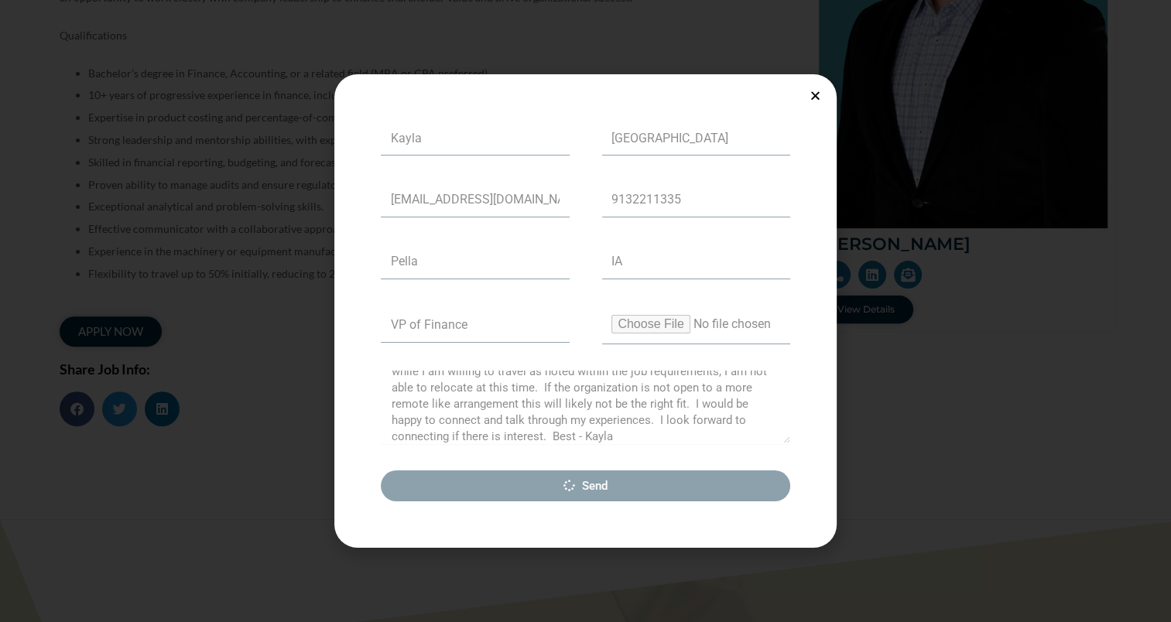
scroll to position [0, 0]
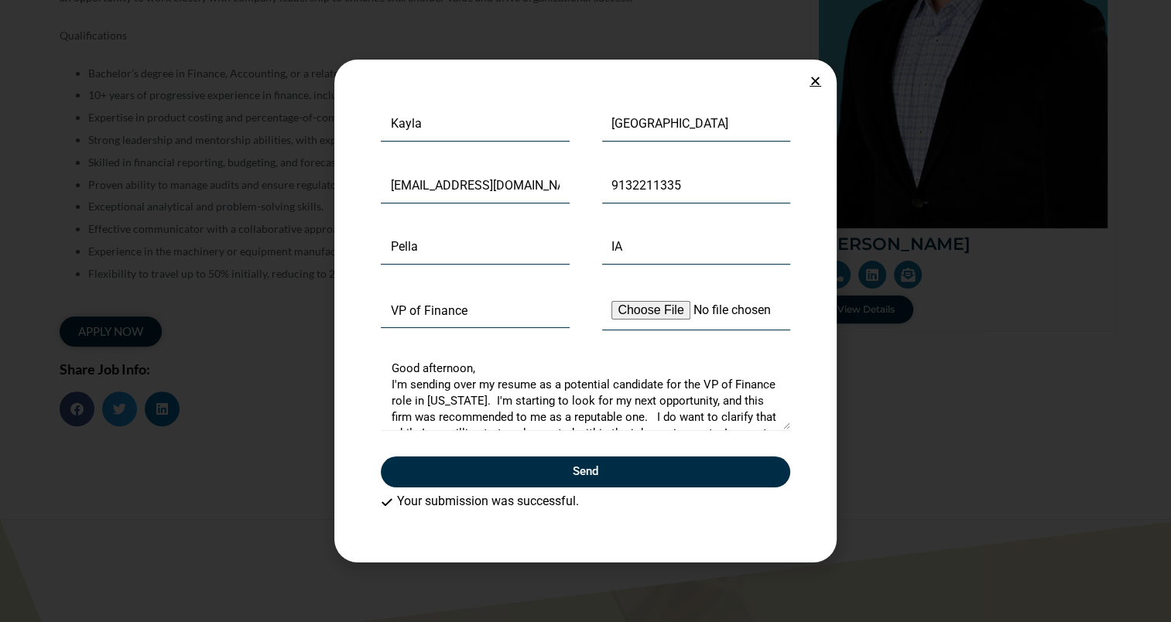
click at [814, 81] on icon "Close" at bounding box center [816, 81] width 12 height 12
